Goal: Task Accomplishment & Management: Complete application form

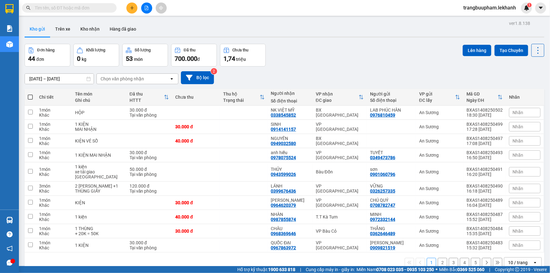
click at [131, 7] on icon "plus" at bounding box center [132, 8] width 4 height 4
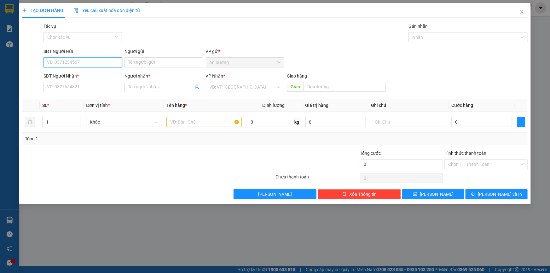
click at [85, 63] on input "SĐT Người Gửi" at bounding box center [83, 62] width 79 height 10
click at [85, 57] on input "0" at bounding box center [83, 62] width 79 height 10
click at [85, 72] on div "0911829673 0911829673 - thuyền" at bounding box center [83, 75] width 79 height 13
click at [88, 63] on input "091182967" at bounding box center [83, 62] width 79 height 10
click at [91, 76] on div "0911829673 - thuyền" at bounding box center [82, 75] width 71 height 7
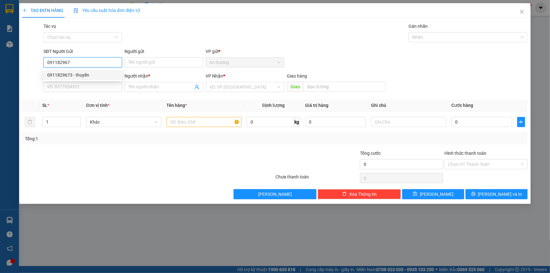
type input "0911829673"
type input "thuyền"
type input "0357182141"
type input "thuý"
type input "50.000"
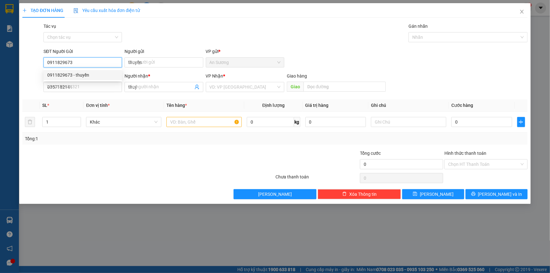
type input "50.000"
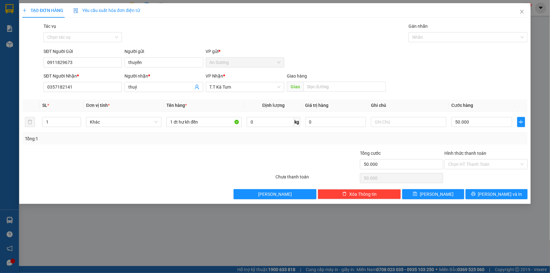
click at [100, 94] on div "SĐT Người Nhận * 0357182141" at bounding box center [83, 84] width 79 height 22
drag, startPoint x: 203, startPoint y: 123, endPoint x: 44, endPoint y: 113, distance: 159.3
click at [44, 113] on tr "1 Khác 1 dt hư kh đền 0 kg 0 50.000" at bounding box center [275, 122] width 506 height 21
type input "1 bịch đồ"
click at [480, 123] on input "50.000" at bounding box center [482, 122] width 61 height 10
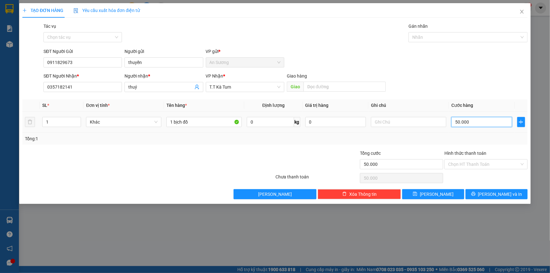
type input "3"
type input "30"
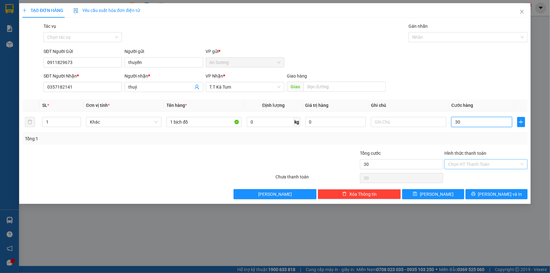
click at [483, 169] on div "Chọn HT Thanh Toán" at bounding box center [486, 164] width 83 height 10
type input "30"
type input "30.000"
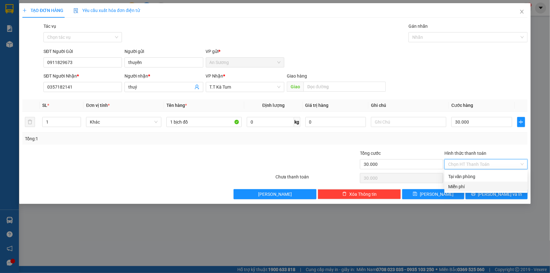
click at [480, 177] on div "Tại văn phòng" at bounding box center [487, 176] width 76 height 7
type input "0"
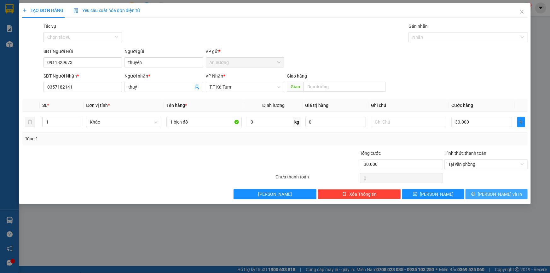
click at [494, 197] on span "[PERSON_NAME] và In" at bounding box center [501, 194] width 44 height 7
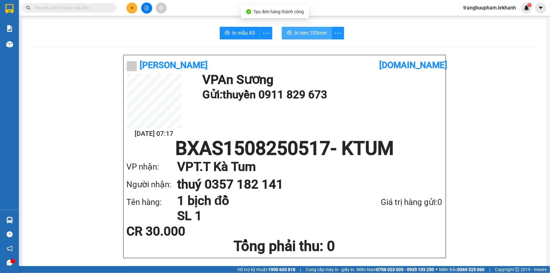
click at [316, 29] on span "In tem 100mm" at bounding box center [311, 33] width 32 height 8
click at [133, 8] on icon "plus" at bounding box center [132, 8] width 4 height 4
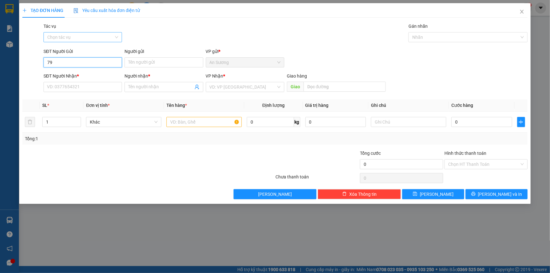
drag, startPoint x: 46, startPoint y: 62, endPoint x: 51, endPoint y: 41, distance: 22.1
click at [46, 61] on input "79" at bounding box center [83, 62] width 79 height 10
click at [82, 84] on div "0395223979 - TRÂM" at bounding box center [82, 85] width 71 height 7
type input "0395223979"
type input "TRÂM"
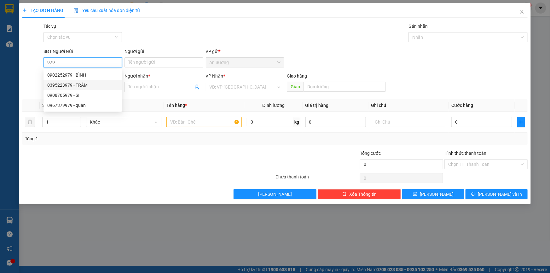
type input "0989494707"
type input "CHI"
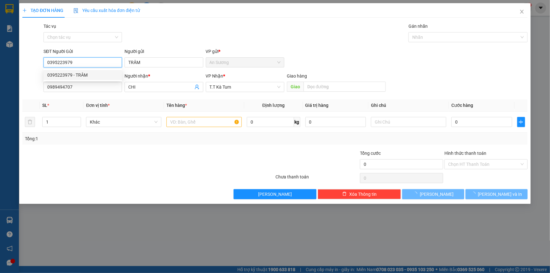
type input "50.000"
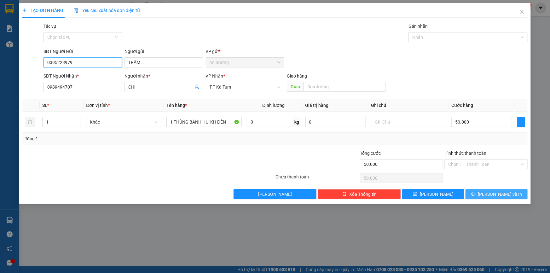
type input "0395223979"
click at [517, 190] on button "[PERSON_NAME] và In" at bounding box center [497, 194] width 62 height 10
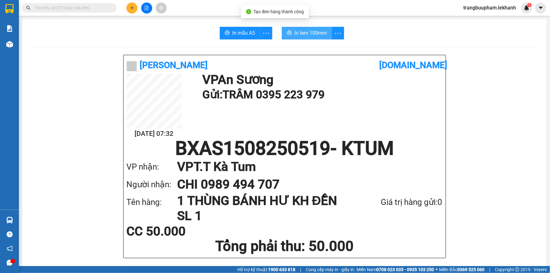
click at [321, 33] on span "In tem 100mm" at bounding box center [311, 33] width 32 height 8
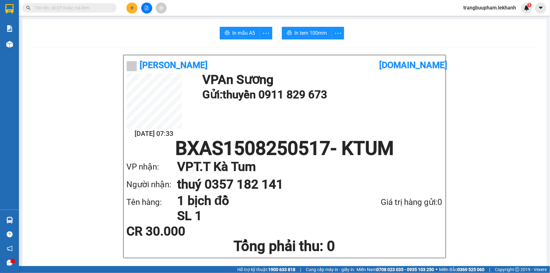
click at [132, 13] on div "Kết quả tìm kiếm ( 0 ) Bộ lọc No Data trangbuupham.lekhanh 1" at bounding box center [275, 8] width 550 height 16
click at [130, 9] on icon "plus" at bounding box center [132, 8] width 4 height 4
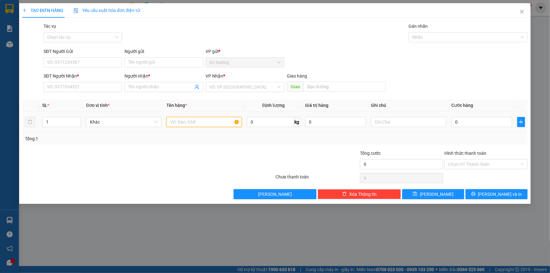
click at [175, 119] on input "text" at bounding box center [204, 122] width 75 height 10
type input "1 THÙNG"
click at [234, 83] on input "search" at bounding box center [243, 86] width 67 height 9
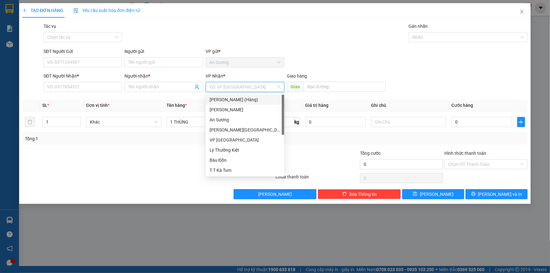
scroll to position [40, 0]
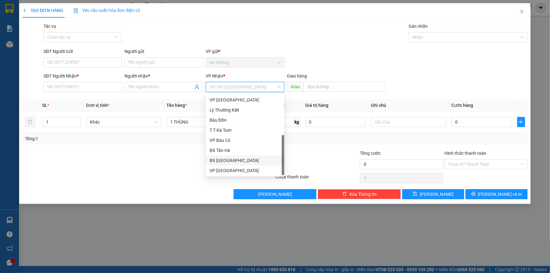
click at [229, 161] on div "BX [GEOGRAPHIC_DATA]" at bounding box center [245, 160] width 71 height 7
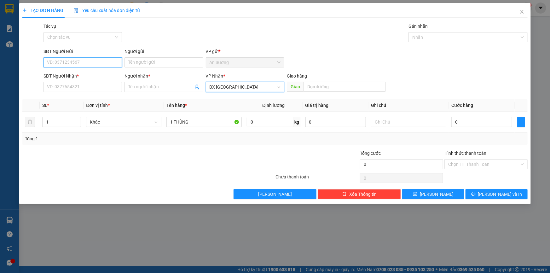
click at [95, 65] on input "SĐT Người Gửi" at bounding box center [83, 62] width 79 height 10
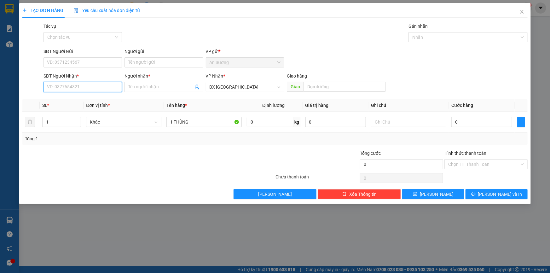
click at [85, 88] on input "SĐT Người Nhận *" at bounding box center [83, 87] width 79 height 10
click at [84, 98] on div "0965963876 - gấm" at bounding box center [82, 99] width 71 height 7
type input "0965963876"
type input "gấm"
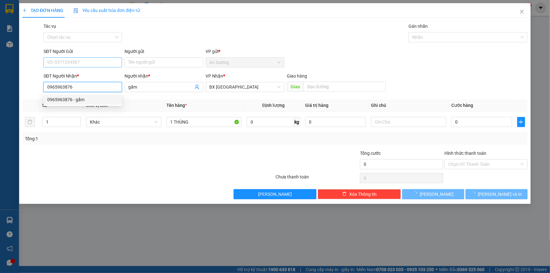
type input "40.000"
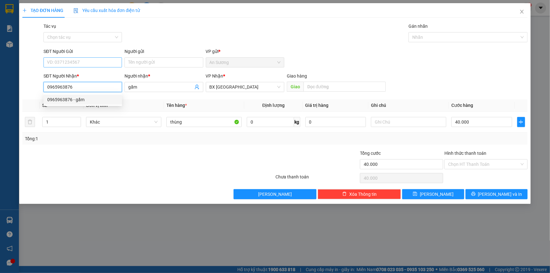
type input "0965963876"
click at [87, 58] on input "SĐT Người Gửi" at bounding box center [83, 62] width 79 height 10
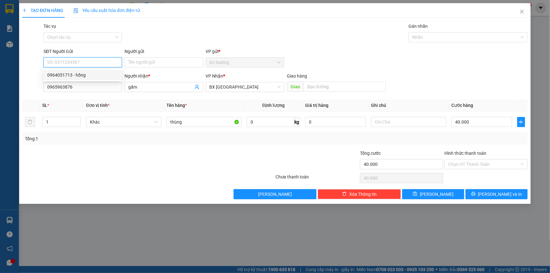
click at [87, 74] on div "0964051713 - hồng" at bounding box center [82, 75] width 71 height 7
type input "0964051713"
type input "hồng"
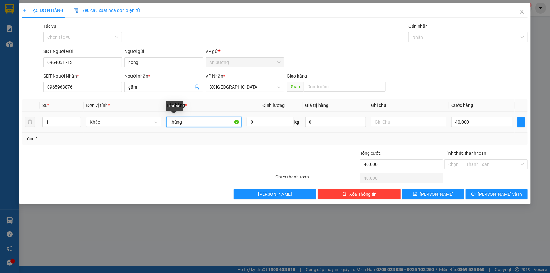
click at [211, 124] on input "thùng" at bounding box center [204, 122] width 75 height 10
type input "thùng TRÁI CÂY"
click at [473, 126] on input "40.000" at bounding box center [482, 122] width 61 height 10
type input "3"
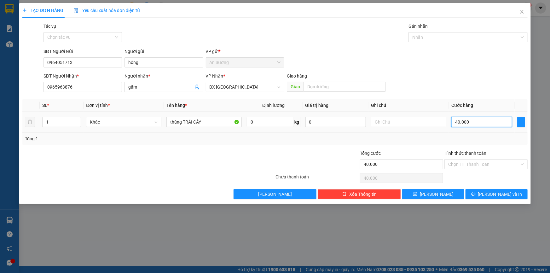
type input "3"
type input "30"
type input "30.000"
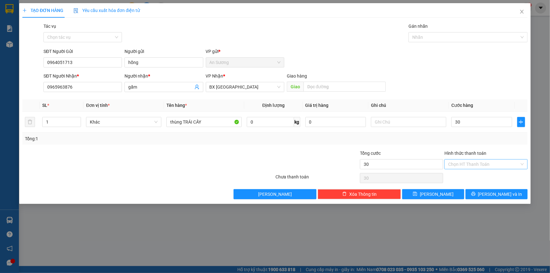
type input "30.000"
click at [482, 164] on input "Hình thức thanh toán" at bounding box center [484, 164] width 71 height 9
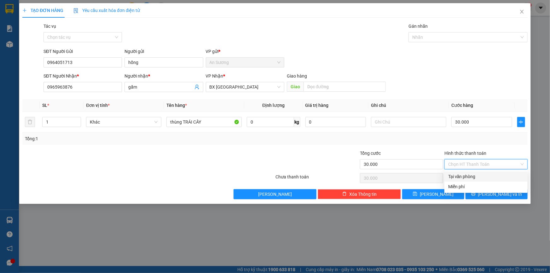
click at [478, 174] on div "Tại văn phòng" at bounding box center [487, 176] width 76 height 7
type input "0"
click at [490, 196] on button "[PERSON_NAME] và In" at bounding box center [497, 194] width 62 height 10
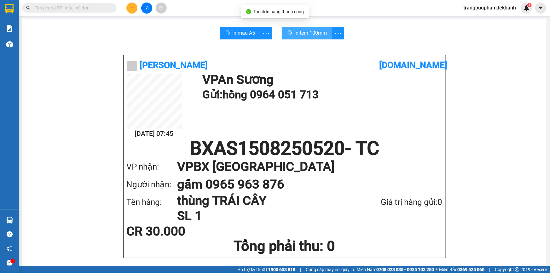
click at [309, 33] on span "In tem 100mm" at bounding box center [311, 33] width 32 height 8
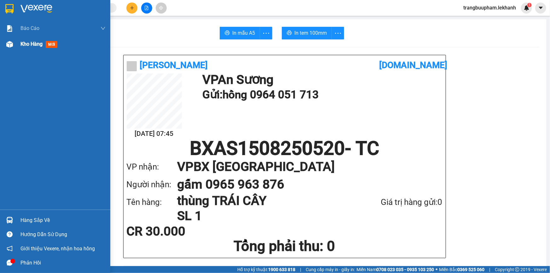
click at [27, 43] on span "Kho hàng" at bounding box center [32, 44] width 22 height 6
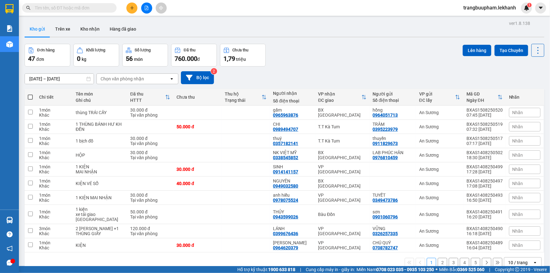
click at [68, 81] on input "[DATE] – [DATE]" at bounding box center [59, 79] width 69 height 10
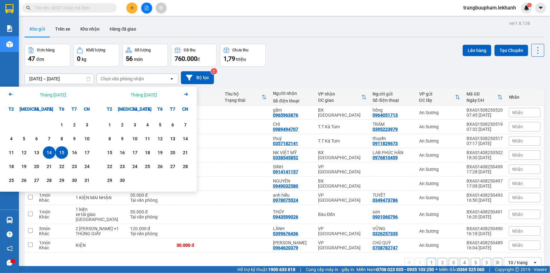
click at [60, 154] on div "15" at bounding box center [61, 153] width 9 height 8
click at [62, 152] on div "15" at bounding box center [61, 153] width 9 height 8
type input "[DATE] – [DATE]"
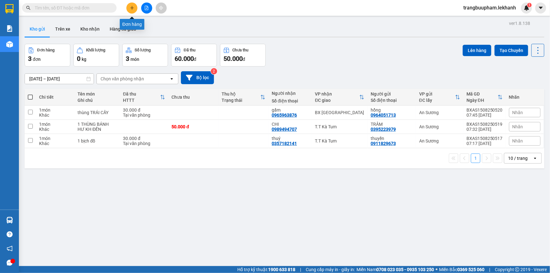
click at [131, 8] on icon "plus" at bounding box center [131, 8] width 3 height 0
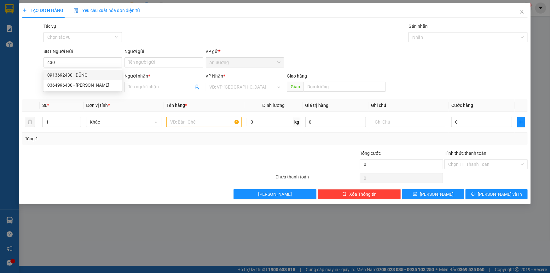
drag, startPoint x: 74, startPoint y: 69, endPoint x: 77, endPoint y: 80, distance: 12.1
click at [75, 72] on div "0913692430 0364996430 0913692430 - DŨNG 0364996430 - DUY" at bounding box center [83, 80] width 79 height 23
click at [77, 80] on body "Kết quả tìm kiếm ( 0 ) Bộ lọc No Data trangbuupham.lekhanh 1 Báo cáo Báo cáo dò…" at bounding box center [275, 136] width 550 height 273
click at [80, 66] on input "430" at bounding box center [83, 62] width 79 height 10
click at [81, 72] on div "0913692430 - DŨNG" at bounding box center [82, 75] width 71 height 7
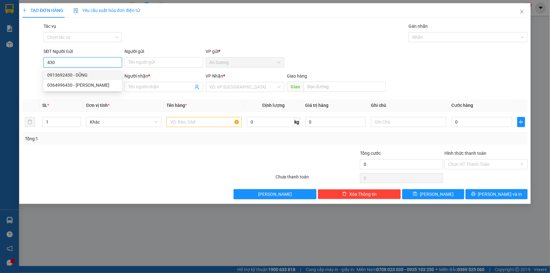
type input "0913692430"
type input "DŨNG"
type input "0985884741"
type input "liêm"
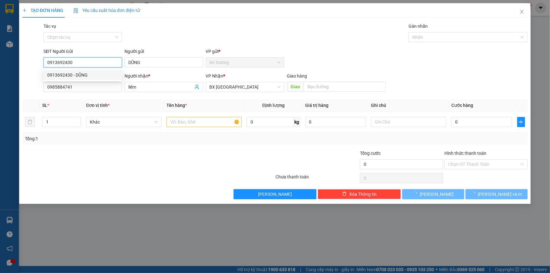
type input "40.000"
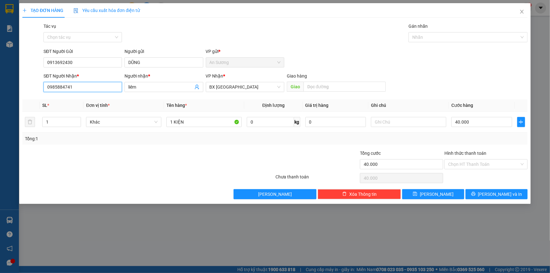
drag, startPoint x: 76, startPoint y: 88, endPoint x: 0, endPoint y: 101, distance: 77.4
click at [0, 102] on div "TẠO ĐƠN HÀNG Yêu cầu xuất hóa đơn điện tử Transit Pickup Surcharge Ids Transit …" at bounding box center [275, 136] width 550 height 273
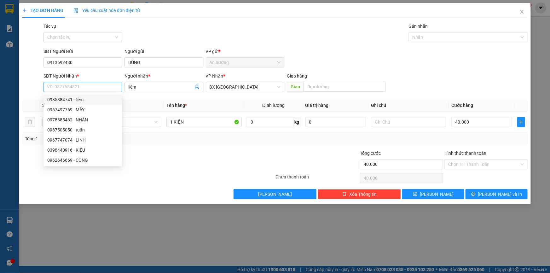
drag, startPoint x: 153, startPoint y: 90, endPoint x: 67, endPoint y: 90, distance: 86.1
click at [69, 91] on div "SĐT Người Nhận * VD: 0377654321 Người nhận * liêm VP Nhận * BX Tân Châu Giao hà…" at bounding box center [285, 84] width 487 height 22
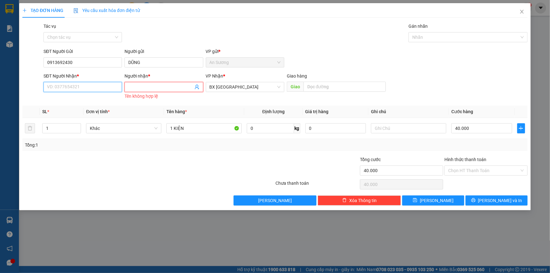
drag, startPoint x: 72, startPoint y: 89, endPoint x: 66, endPoint y: 79, distance: 12.0
click at [71, 88] on input "SĐT Người Nhận *" at bounding box center [83, 87] width 79 height 10
click at [79, 109] on div "0986524652 - đạo" at bounding box center [82, 109] width 71 height 7
type input "0986524652"
type input "đạo"
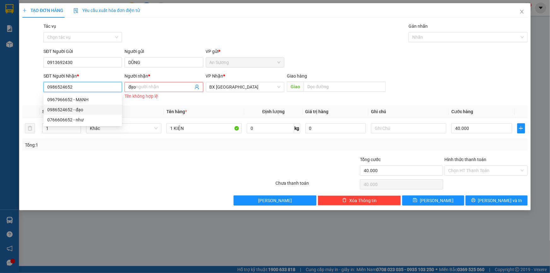
type input "30.000"
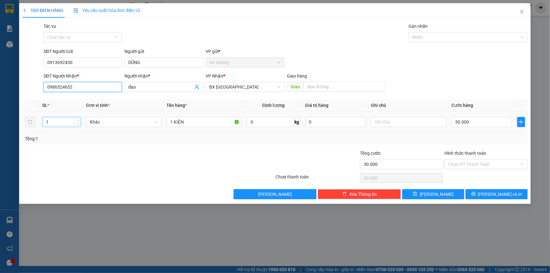
type input "0986524652"
type input "2"
click at [76, 120] on span "up" at bounding box center [78, 121] width 4 height 4
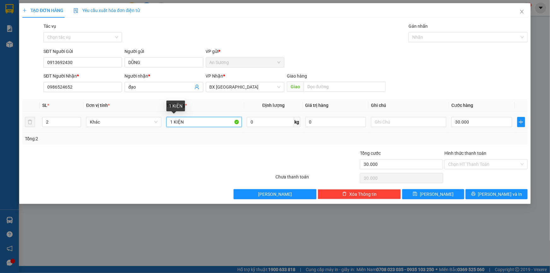
drag, startPoint x: 196, startPoint y: 126, endPoint x: 50, endPoint y: 129, distance: 146.1
click at [51, 132] on div "SL * Đơn vị tính * Tên hàng * Định lượng Giá trị hàng Ghi chú Cước hàng 2 Khác …" at bounding box center [275, 121] width 506 height 45
type input "2 THÙNG PHỤ TÙNG"
click at [480, 123] on input "30.000" at bounding box center [482, 122] width 61 height 10
type input "8"
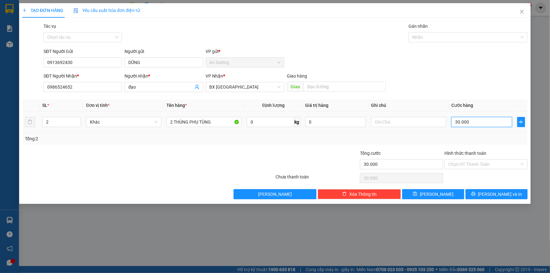
type input "8"
type input "80"
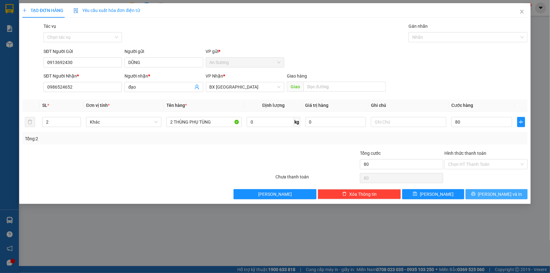
type input "80.000"
click at [491, 196] on span "[PERSON_NAME] và In" at bounding box center [501, 194] width 44 height 7
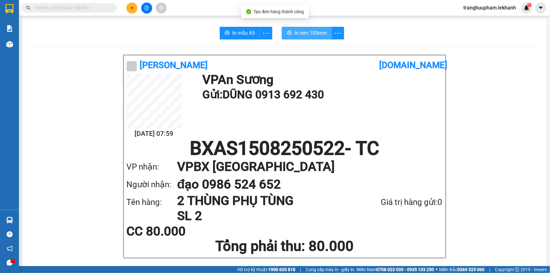
click at [314, 30] on span "In tem 100mm" at bounding box center [311, 33] width 32 height 8
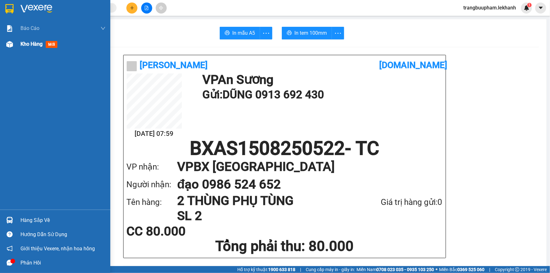
click at [32, 47] on span "Kho hàng" at bounding box center [32, 44] width 22 height 6
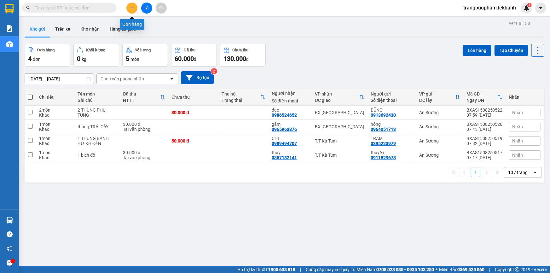
click at [131, 6] on icon "plus" at bounding box center [132, 8] width 4 height 4
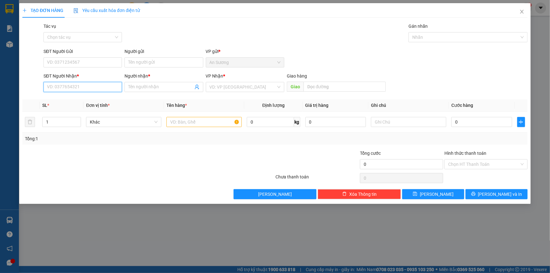
click at [75, 89] on input "SĐT Người Nhận *" at bounding box center [83, 87] width 79 height 10
type input "209"
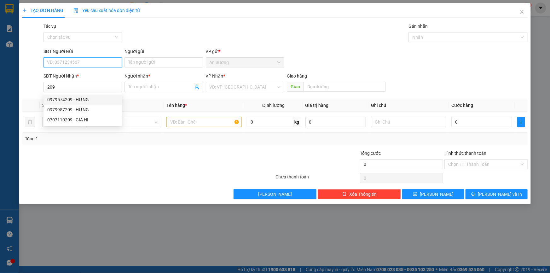
click at [94, 63] on input "SĐT Người Gửi" at bounding box center [83, 62] width 79 height 10
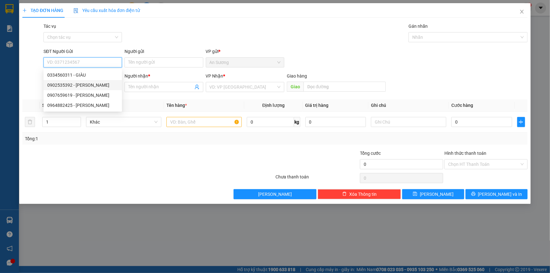
click at [91, 87] on div "0902535392 - [PERSON_NAME]" at bounding box center [82, 85] width 71 height 7
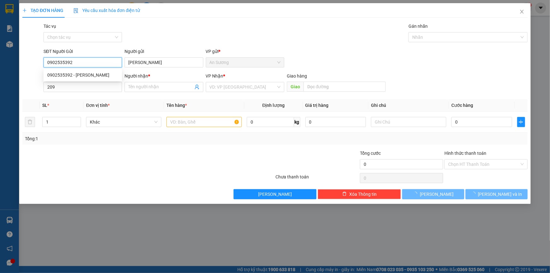
type input "0902535392"
type input "[PERSON_NAME]"
type input "80.000"
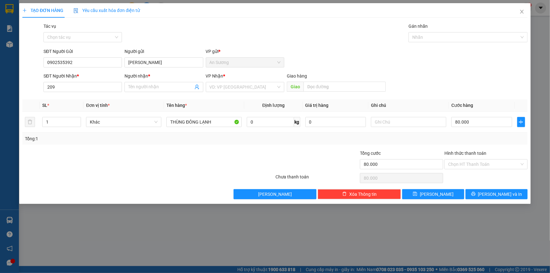
click at [79, 92] on div "SĐT Người Nhận * 209" at bounding box center [83, 84] width 79 height 22
click at [72, 87] on input "209" at bounding box center [83, 87] width 79 height 10
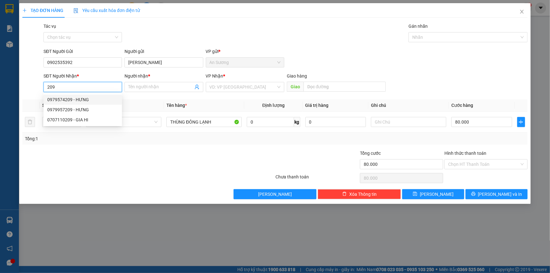
drag, startPoint x: 72, startPoint y: 87, endPoint x: 27, endPoint y: 88, distance: 44.5
click at [27, 88] on div "SĐT Người Nhận * 209 Người nhận * Tên người nhận VP Nhận * VD: VP Sài Gòn Giao …" at bounding box center [275, 84] width 507 height 22
drag, startPoint x: 79, startPoint y: 87, endPoint x: 146, endPoint y: 10, distance: 102.7
click at [79, 87] on input "SĐT Người Nhận *" at bounding box center [83, 87] width 79 height 10
click at [63, 90] on input "SĐT Người Nhận *" at bounding box center [83, 87] width 79 height 10
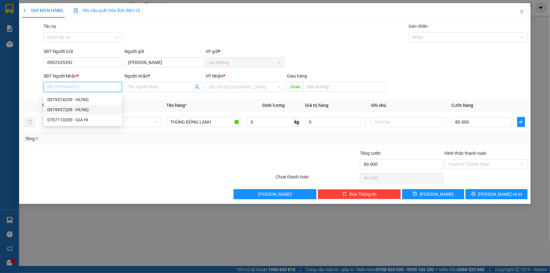
click at [85, 108] on div "0979957209 - HƯNG" at bounding box center [82, 109] width 71 height 7
type input "0979957209"
type input "HƯNG"
type input "50.000"
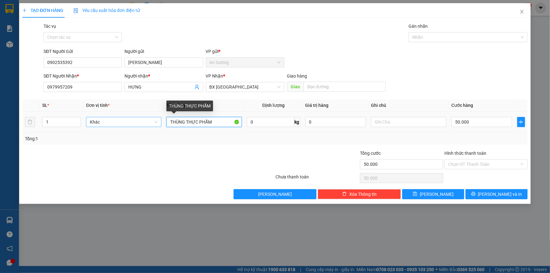
drag, startPoint x: 217, startPoint y: 122, endPoint x: 104, endPoint y: 118, distance: 112.7
click at [104, 118] on tr "1 Khác THÙNG THỰC PHẨM 0 kg 0 50.000" at bounding box center [275, 122] width 506 height 21
type input "1 THÙNG ĐÔNG LẠNH"
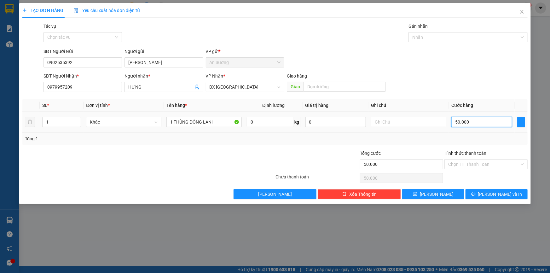
type input "7"
type input "0"
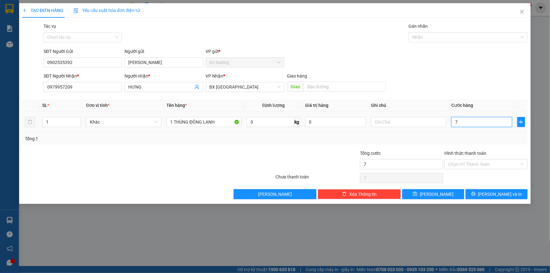
type input "0"
type input "7"
type input "07"
type input "70"
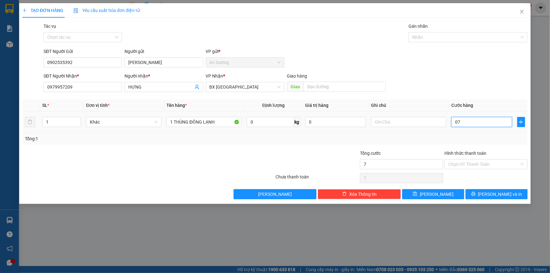
type input "70"
type input "070"
type input "70.000"
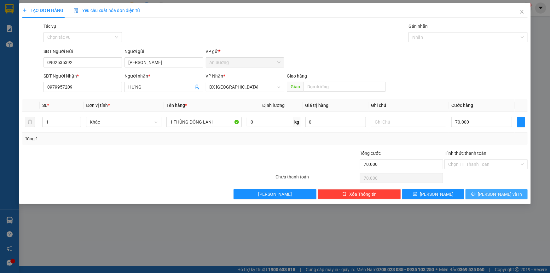
click at [480, 194] on button "[PERSON_NAME] và In" at bounding box center [497, 194] width 62 height 10
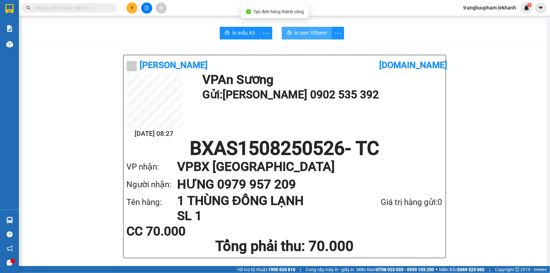
click at [319, 30] on span "In tem 100mm" at bounding box center [311, 33] width 32 height 8
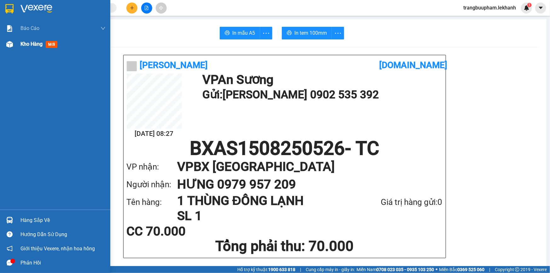
click at [30, 46] on span "Kho hàng" at bounding box center [32, 44] width 22 height 6
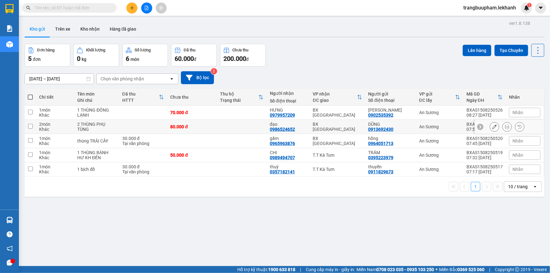
click at [205, 123] on td "80.000 đ" at bounding box center [192, 127] width 50 height 14
checkbox input "true"
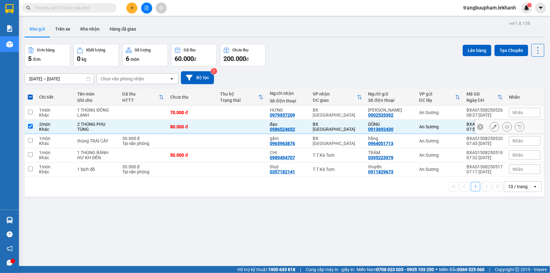
click at [503, 126] on button at bounding box center [507, 126] width 9 height 11
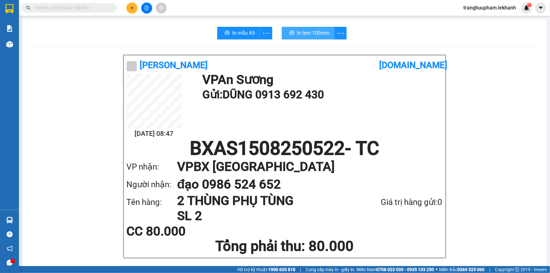
click at [301, 34] on span "In tem 100mm" at bounding box center [313, 33] width 32 height 8
click at [131, 7] on icon "plus" at bounding box center [132, 8] width 4 height 4
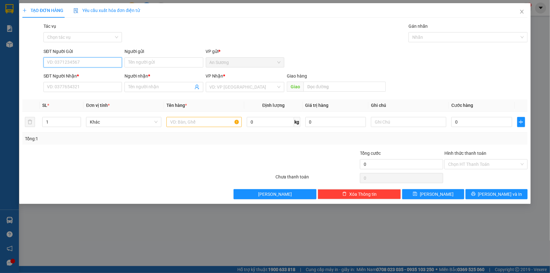
click at [79, 58] on input "SĐT Người Gửi" at bounding box center [83, 62] width 79 height 10
type input "0947116427"
click at [89, 72] on div "0947116427 - loan" at bounding box center [82, 75] width 71 height 7
type input "loan"
type input "0949928964"
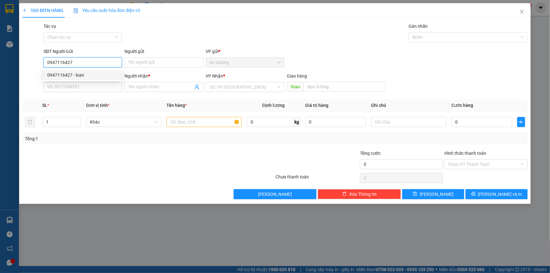
type input "QUỲNH"
type input "30.000"
type input "0947116427"
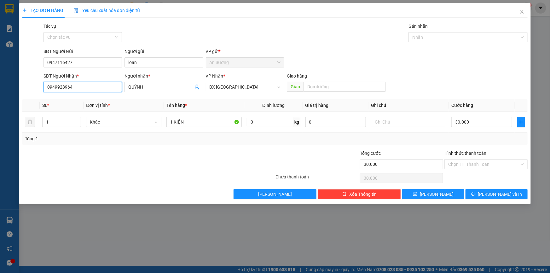
drag, startPoint x: 88, startPoint y: 88, endPoint x: 0, endPoint y: 75, distance: 88.6
click at [0, 92] on div "TẠO ĐƠN HÀNG Yêu cầu xuất hóa đơn điện tử Transit Pickup Surcharge Ids Transit …" at bounding box center [275, 136] width 550 height 273
type input "0379884983"
click at [138, 86] on input "QUỲNH" at bounding box center [160, 87] width 65 height 7
click at [148, 87] on input "QUỲNH" at bounding box center [160, 87] width 65 height 7
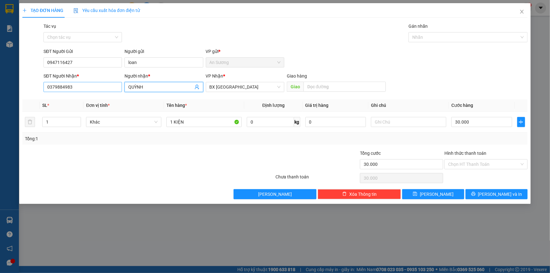
drag, startPoint x: 153, startPoint y: 88, endPoint x: 86, endPoint y: 84, distance: 67.7
click at [86, 84] on div "SĐT Người Nhận * 0379884983 Người nhận * [PERSON_NAME] VP Nhận * BX Tân Châu Gi…" at bounding box center [285, 84] width 487 height 22
click at [262, 89] on span "BX [GEOGRAPHIC_DATA]" at bounding box center [245, 86] width 71 height 9
type input "PHONG"
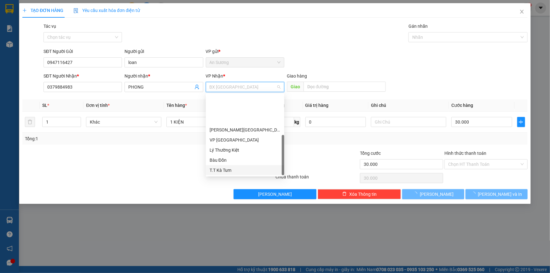
click at [236, 167] on div "T.T Kà Tum" at bounding box center [245, 170] width 71 height 7
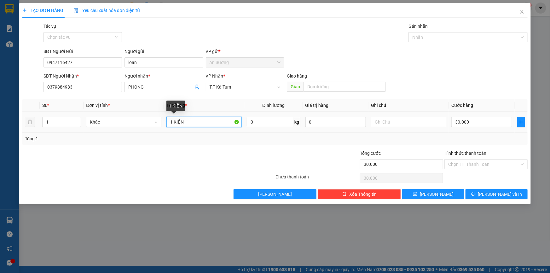
click at [191, 123] on input "1 KIỆN" at bounding box center [204, 122] width 75 height 10
click at [472, 164] on input "Hình thức thanh toán" at bounding box center [484, 164] width 71 height 9
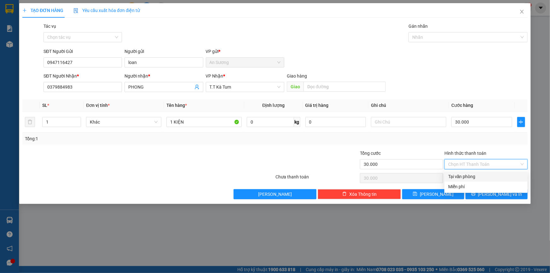
click at [473, 175] on div "Tại văn phòng" at bounding box center [487, 176] width 76 height 7
type input "0"
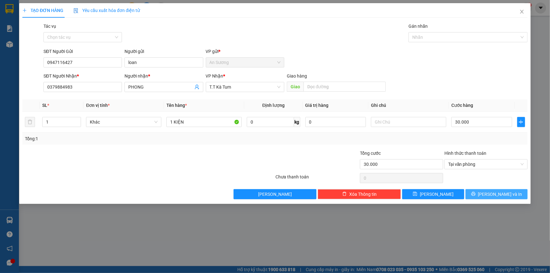
click at [491, 194] on span "[PERSON_NAME] và In" at bounding box center [501, 194] width 44 height 7
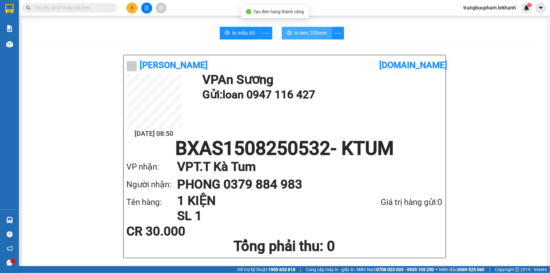
drag, startPoint x: 308, startPoint y: 26, endPoint x: 313, endPoint y: 38, distance: 12.4
click at [308, 27] on button "In tem 100mm" at bounding box center [307, 33] width 50 height 13
click at [313, 38] on button "In tem 100mm" at bounding box center [307, 33] width 50 height 13
click at [320, 32] on span "In tem 100mm" at bounding box center [311, 33] width 32 height 8
click at [136, 4] on button at bounding box center [132, 8] width 11 height 11
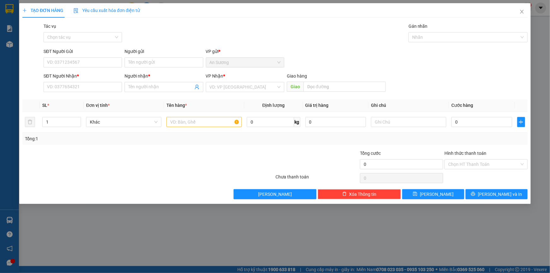
click at [126, 11] on span "Yêu cầu xuất hóa đơn điện tử" at bounding box center [107, 10] width 67 height 5
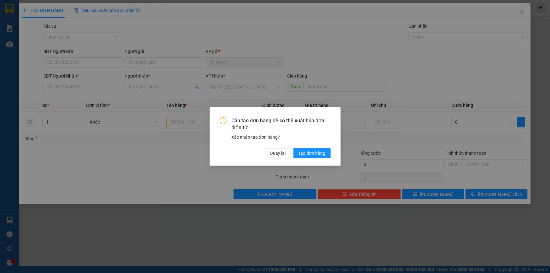
click at [159, 206] on div "Cần tạo đơn hàng để có thể xuất hóa đơn điện tử Xác nhận tạo đơn hàng? Quay lại…" at bounding box center [275, 136] width 550 height 273
click at [272, 157] on span "Quay lại" at bounding box center [278, 153] width 16 height 7
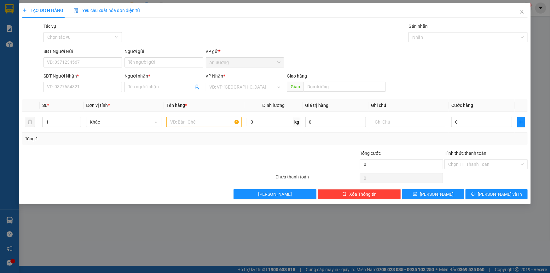
click at [201, 131] on td at bounding box center [204, 122] width 80 height 21
click at [201, 130] on td at bounding box center [204, 122] width 80 height 21
click at [201, 126] on input "text" at bounding box center [204, 122] width 75 height 10
type input "1 THUNG"
click at [97, 90] on input "SĐT Người Nhận *" at bounding box center [83, 87] width 79 height 10
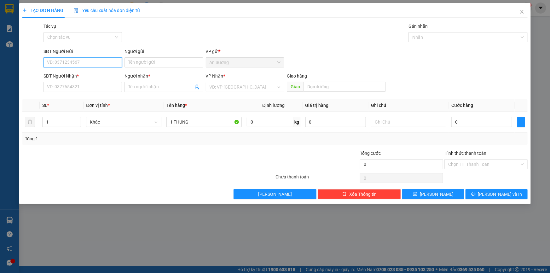
click at [81, 58] on input "SĐT Người Gửi" at bounding box center [83, 62] width 79 height 10
type input "0913667786"
click at [88, 76] on div "0913667786 - THẮNG" at bounding box center [82, 75] width 71 height 7
type input "THẮNG"
type input "0354175016"
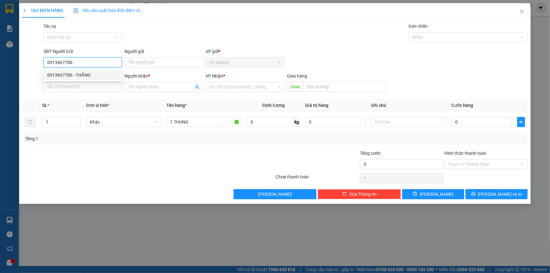
type input "NGA"
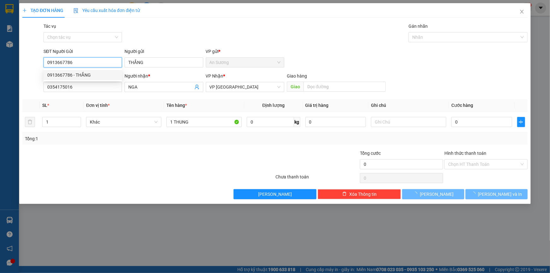
type input "40.000"
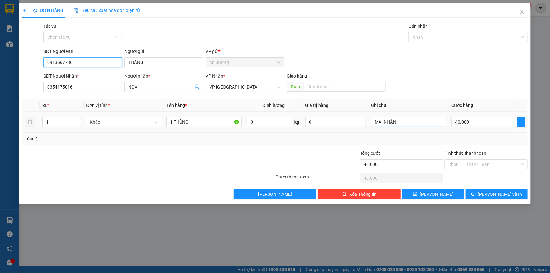
type input "0913667786"
drag, startPoint x: 411, startPoint y: 123, endPoint x: 336, endPoint y: 113, distance: 75.8
click at [340, 114] on tr "1 Khác 1 THÙNG 0 kg 0 MAI NHẬN 40.000" at bounding box center [275, 122] width 506 height 21
click at [479, 169] on div "Chọn HT Thanh Toán" at bounding box center [486, 164] width 83 height 10
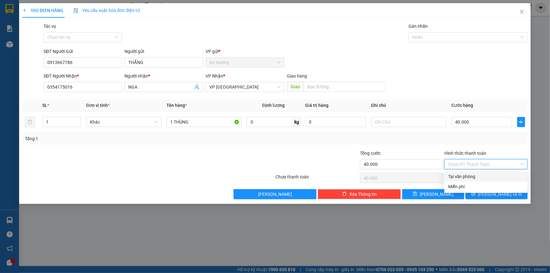
click at [476, 170] on div "Transit Pickup Surcharge Ids Transit Deliver Surcharge Ids Transit Deliver Surc…" at bounding box center [275, 111] width 506 height 177
click at [479, 168] on input "Hình thức thanh toán" at bounding box center [484, 164] width 71 height 9
click at [479, 174] on div "Tại văn phòng" at bounding box center [487, 176] width 76 height 7
type input "0"
click at [483, 123] on input "40.000" at bounding box center [482, 122] width 61 height 10
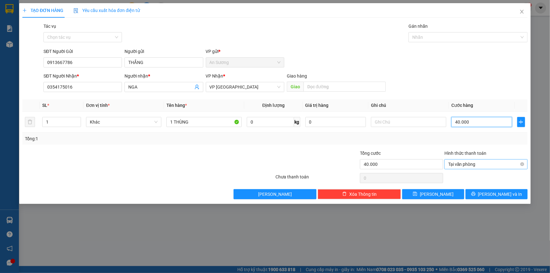
click at [488, 161] on span "Tại văn phòng" at bounding box center [487, 164] width 76 height 9
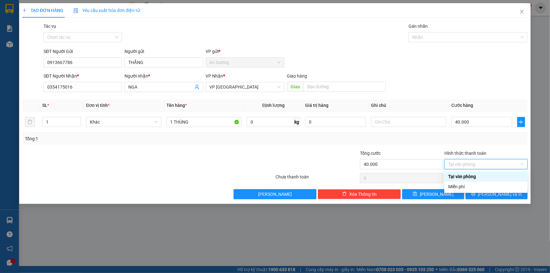
click at [291, 44] on div "Tác vụ Chọn tác vụ Gán nhãn Nhãn" at bounding box center [285, 34] width 487 height 22
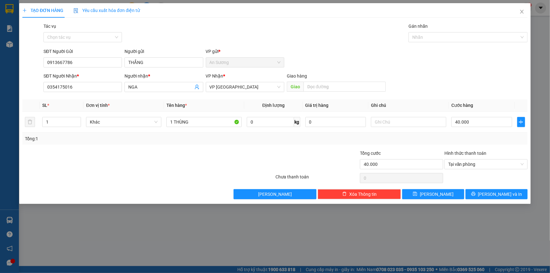
click at [325, 45] on div "Transit Pickup Surcharge Ids Transit Deliver Surcharge Ids Transit Deliver Surc…" at bounding box center [275, 111] width 506 height 177
click at [491, 193] on span "[PERSON_NAME] và In" at bounding box center [501, 194] width 44 height 7
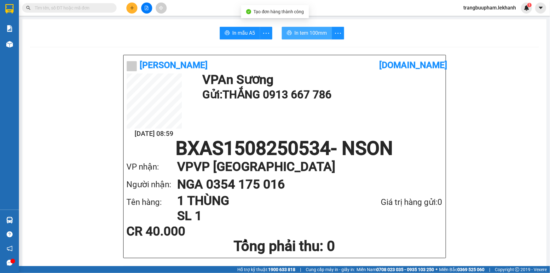
click at [303, 28] on button "In tem 100mm" at bounding box center [307, 33] width 50 height 13
click at [128, 10] on button at bounding box center [132, 8] width 11 height 11
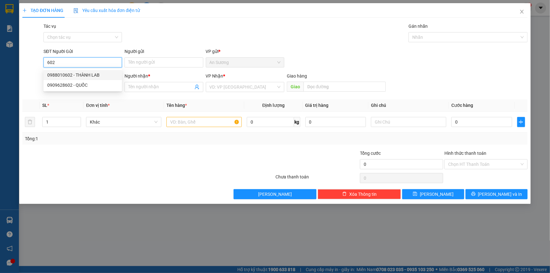
click at [80, 74] on div "0988010602 - THÀNH LAB" at bounding box center [82, 75] width 71 height 7
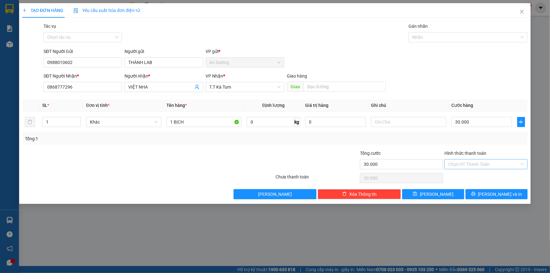
click at [478, 162] on input "Hình thức thanh toán" at bounding box center [484, 164] width 71 height 9
click at [476, 178] on div "Tại văn phòng" at bounding box center [487, 176] width 76 height 7
click at [491, 197] on button "[PERSON_NAME] và In" at bounding box center [497, 194] width 62 height 10
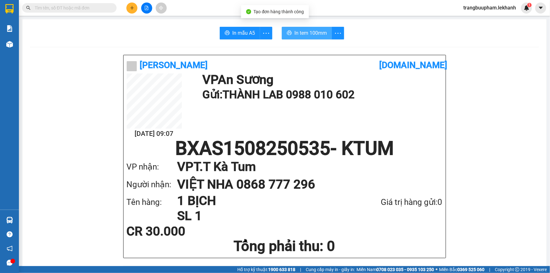
click at [308, 32] on span "In tem 100mm" at bounding box center [311, 33] width 32 height 8
click at [130, 9] on icon "plus" at bounding box center [132, 8] width 4 height 4
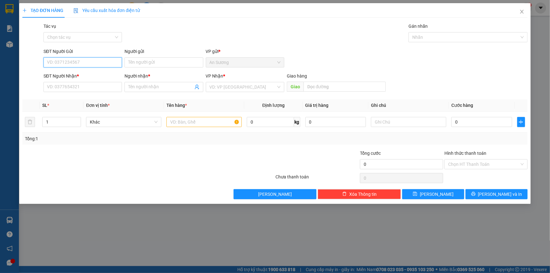
click at [67, 62] on input "SĐT Người Gửi" at bounding box center [83, 62] width 79 height 10
drag, startPoint x: 77, startPoint y: 86, endPoint x: 82, endPoint y: 65, distance: 22.3
click at [78, 85] on input "SĐT Người Nhận *" at bounding box center [83, 87] width 79 height 10
type input "0919992757"
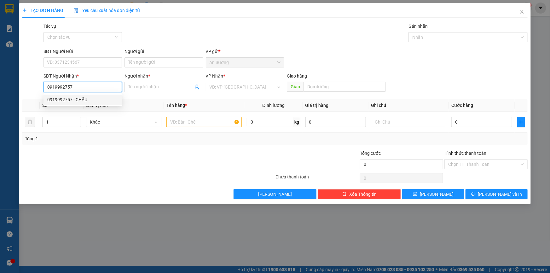
click at [94, 97] on div "0919992757 - CHÂU" at bounding box center [82, 99] width 71 height 7
type input "CHÂU"
type input "40.000"
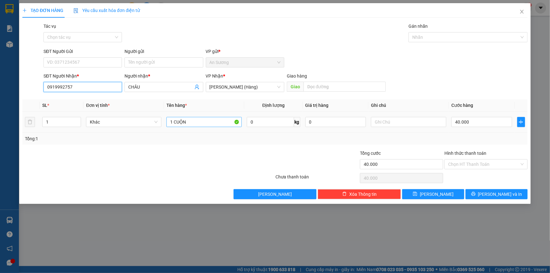
type input "0919992757"
drag, startPoint x: 196, startPoint y: 123, endPoint x: 65, endPoint y: 122, distance: 131.2
click at [65, 122] on tr "1 Khác 1 CUỘN 0 kg 0 40.000" at bounding box center [275, 122] width 506 height 21
type input "1 MÓN"
click at [483, 120] on input "40.000" at bounding box center [482, 122] width 61 height 10
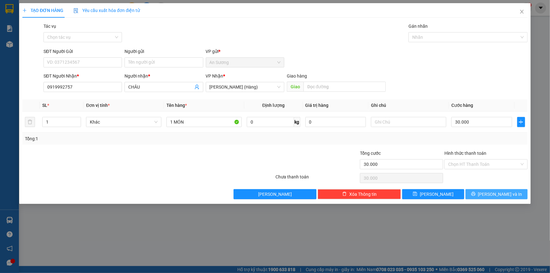
click at [481, 189] on div "Transit Pickup Surcharge Ids Transit Deliver Surcharge Ids Transit Deliver Surc…" at bounding box center [275, 111] width 506 height 177
click at [484, 190] on div "Transit Pickup Surcharge Ids Transit Deliver Surcharge Ids Transit Deliver Surc…" at bounding box center [275, 111] width 506 height 177
click at [484, 193] on button "[PERSON_NAME] và In" at bounding box center [497, 194] width 62 height 10
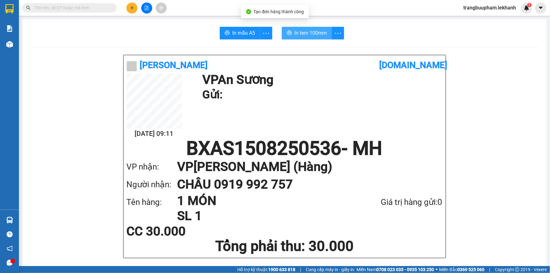
click at [318, 32] on span "In tem 100mm" at bounding box center [311, 33] width 32 height 8
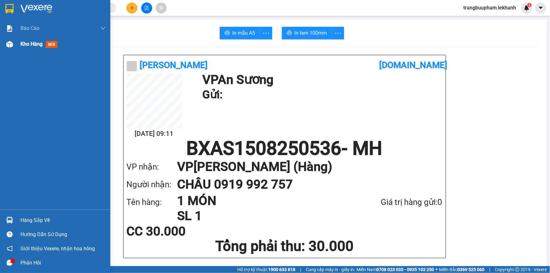
click at [63, 36] on div "Kho hàng mới" at bounding box center [63, 44] width 85 height 16
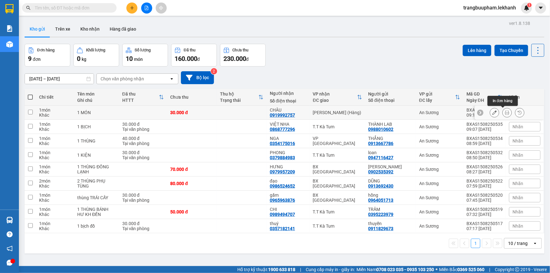
click at [505, 113] on icon at bounding box center [507, 112] width 4 height 4
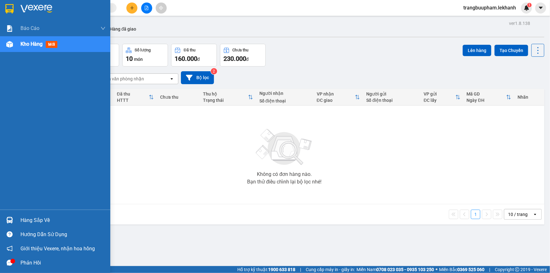
click at [39, 45] on span "Kho hàng" at bounding box center [32, 44] width 22 height 6
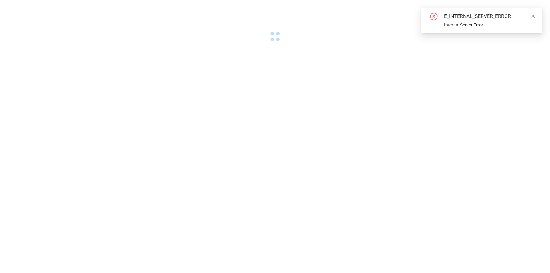
click at [539, 13] on div "E_INTERNAL_SERVER_ERROR Internal Server Error" at bounding box center [482, 21] width 121 height 26
click at [293, 127] on body "E_INTERNAL_SERVER_ERROR Internal Server Error" at bounding box center [275, 136] width 550 height 273
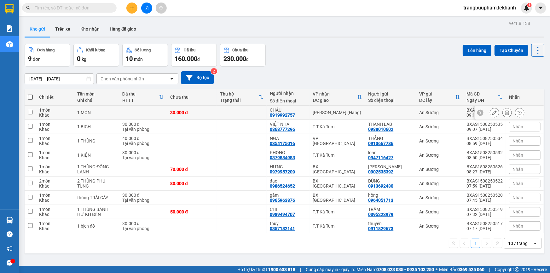
click at [204, 117] on td "30.000 đ" at bounding box center [192, 113] width 50 height 14
checkbox input "true"
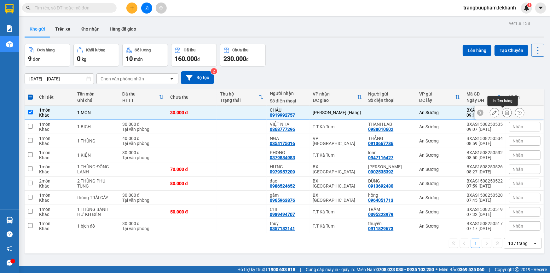
click at [508, 113] on button at bounding box center [507, 112] width 9 height 11
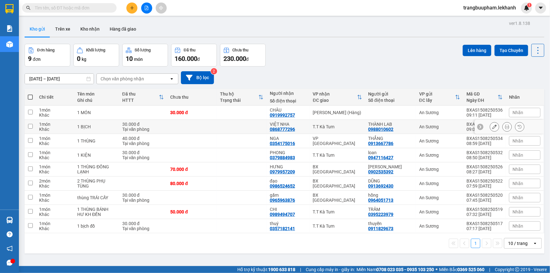
click at [328, 126] on div "T.T Kà Tum" at bounding box center [337, 126] width 49 height 5
checkbox input "true"
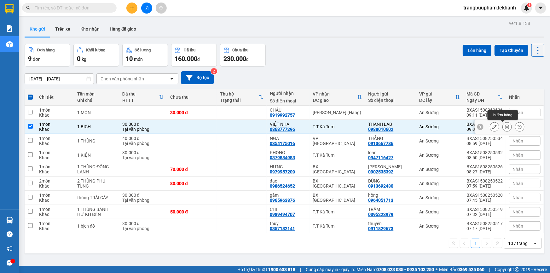
click at [505, 127] on icon at bounding box center [507, 127] width 4 height 4
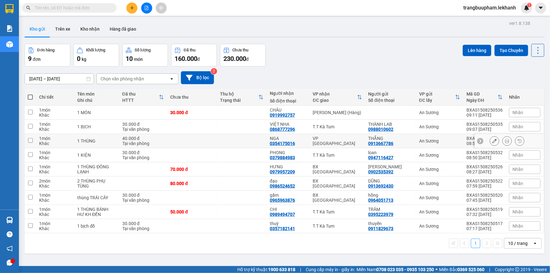
click at [287, 142] on div "0354175016" at bounding box center [282, 143] width 25 height 5
click at [505, 140] on icon at bounding box center [507, 141] width 4 height 4
click at [133, 6] on icon "plus" at bounding box center [132, 8] width 4 height 4
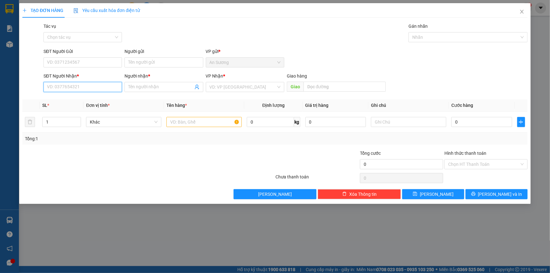
click at [92, 91] on input "SĐT Người Nhận *" at bounding box center [83, 87] width 79 height 10
type input "0966626070"
click at [79, 100] on div "0966626070 - THANG" at bounding box center [82, 99] width 71 height 7
type input "THANG"
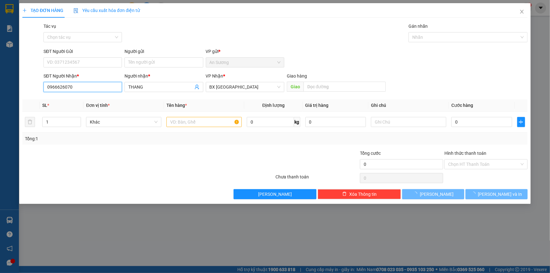
type input "40.000"
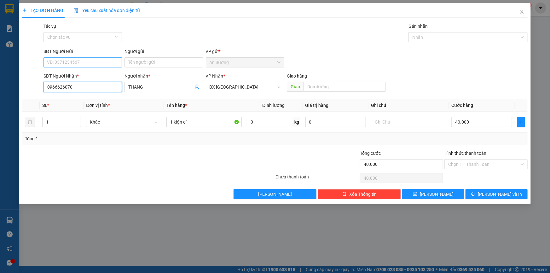
type input "0966626070"
click at [94, 58] on input "SĐT Người Gửi" at bounding box center [83, 62] width 79 height 10
click at [91, 74] on div "0936959728 - quốc anh" at bounding box center [88, 75] width 82 height 7
type input "0936959728"
type input "quốc anh"
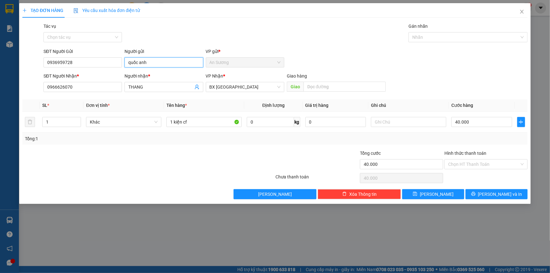
drag, startPoint x: 157, startPoint y: 65, endPoint x: 127, endPoint y: 66, distance: 30.9
click at [127, 66] on input "quốc anh" at bounding box center [164, 62] width 79 height 10
type input "QUỐC ANN"
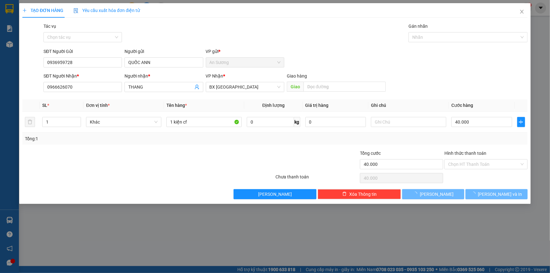
click at [198, 151] on div at bounding box center [233, 161] width 85 height 22
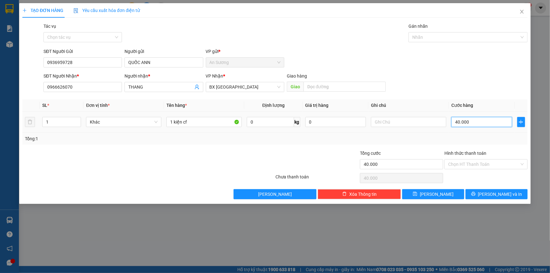
click at [460, 122] on input "40.000" at bounding box center [482, 122] width 61 height 10
type input "3"
type input "30"
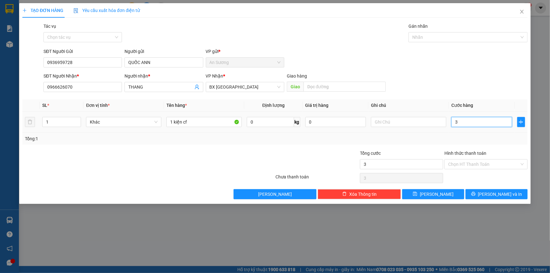
type input "30"
type input "30.000"
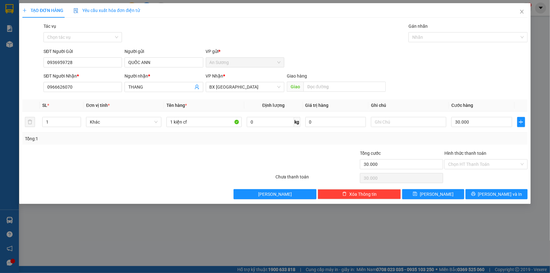
click at [459, 133] on div "Tổng: 1" at bounding box center [275, 139] width 506 height 12
click at [467, 161] on input "Hình thức thanh toán" at bounding box center [484, 164] width 71 height 9
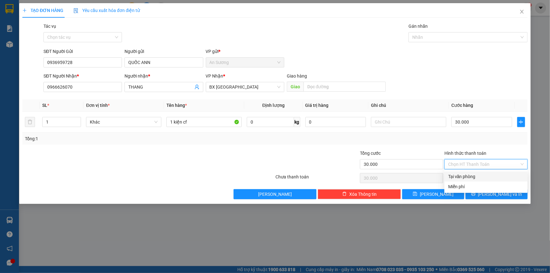
click at [458, 174] on div "Tại văn phòng" at bounding box center [487, 176] width 76 height 7
type input "0"
click at [476, 194] on icon "printer" at bounding box center [474, 194] width 4 height 4
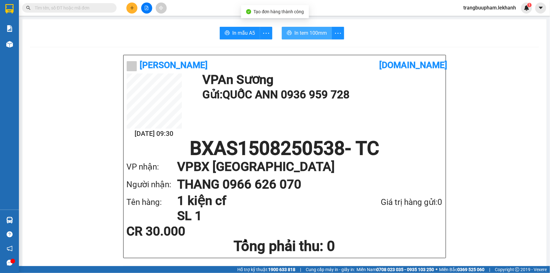
click at [314, 29] on span "In tem 100mm" at bounding box center [311, 33] width 32 height 8
click at [136, 7] on button at bounding box center [132, 8] width 11 height 11
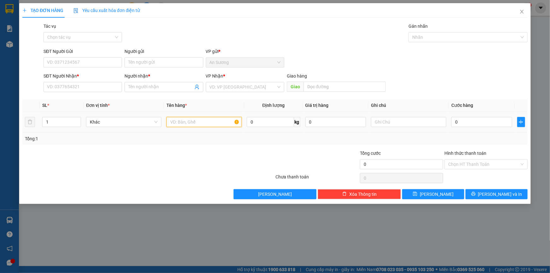
click at [194, 124] on input "text" at bounding box center [204, 122] width 75 height 10
click at [79, 90] on input "SĐT Người Nhận *" at bounding box center [83, 87] width 79 height 10
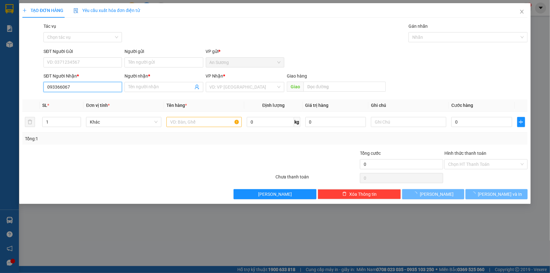
type input "0933660670"
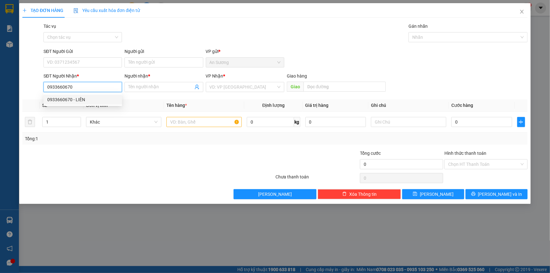
click at [82, 104] on div "0933660670 - LIÊN" at bounding box center [83, 100] width 79 height 10
type input "LIÊN"
type input "70.000"
type input "0933660670"
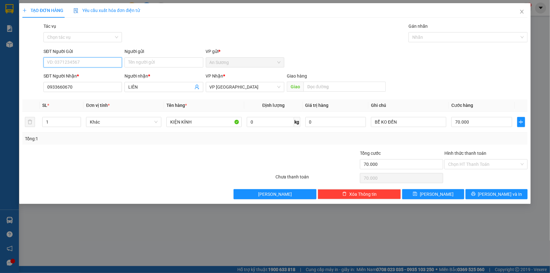
click at [89, 59] on input "SĐT Người Gửi" at bounding box center [83, 62] width 79 height 10
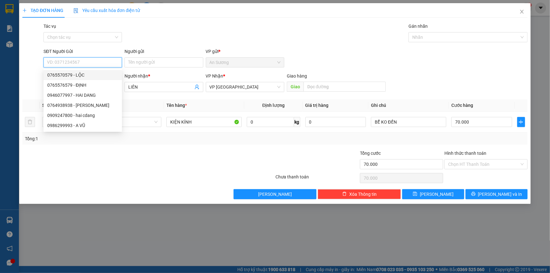
click at [90, 74] on div "0765570579 - LỘC" at bounding box center [82, 75] width 71 height 7
type input "0765570579"
type input "LỘC"
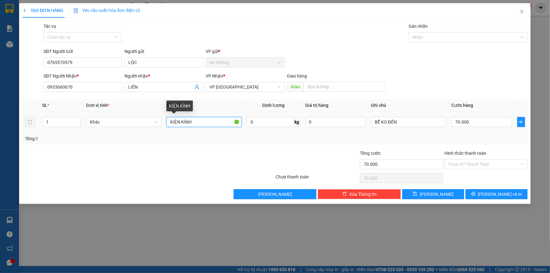
drag, startPoint x: 202, startPoint y: 120, endPoint x: 144, endPoint y: 128, distance: 58.0
click at [145, 129] on tr "1 Khác KIỆN KÍNH 0 kg 0 BỂ KO ĐỀN 70.000" at bounding box center [275, 122] width 506 height 21
type input "1 KIỆN ĐI XE TẢI VỀ"
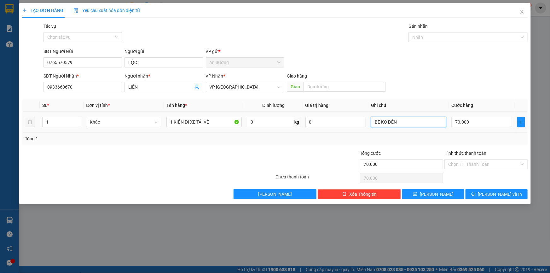
drag, startPoint x: 399, startPoint y: 123, endPoint x: 332, endPoint y: 128, distance: 67.1
click at [332, 128] on tr "1 Khác 1 KIỆN ĐI XE TẢI VỀ 0 kg 0 BỂ KO ĐỀN 70.000" at bounding box center [275, 122] width 506 height 21
type input "BỂ KH ĐỀN"
click at [477, 121] on input "70.000" at bounding box center [482, 122] width 61 height 10
type input "1"
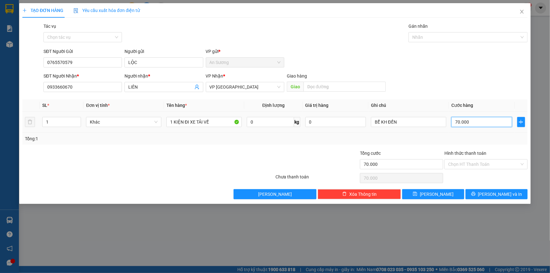
type input "1"
type input "12"
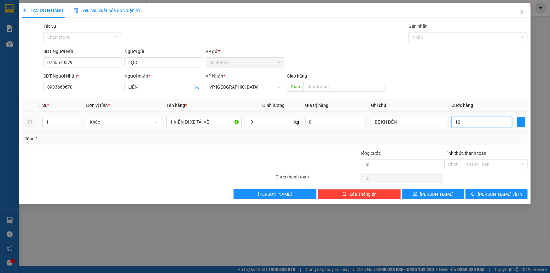
type input "120"
type input "120.000"
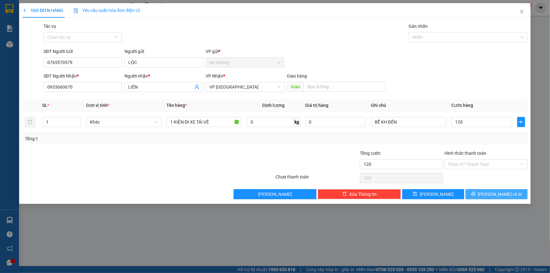
type input "120.000"
click at [491, 196] on button "[PERSON_NAME] và In" at bounding box center [497, 194] width 62 height 10
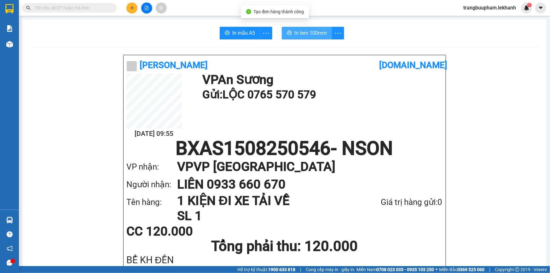
click at [299, 35] on span "In tem 100mm" at bounding box center [311, 33] width 32 height 8
